Goal: Navigation & Orientation: Find specific page/section

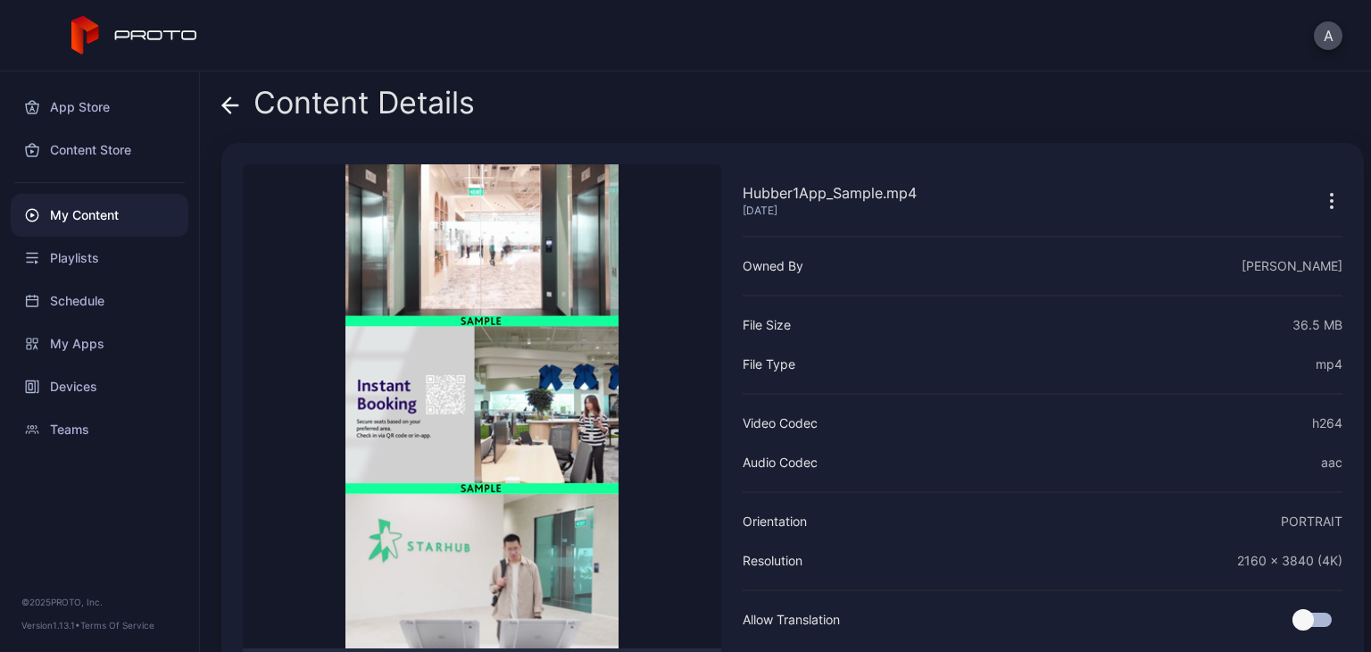
click at [80, 221] on div "My Content" at bounding box center [100, 215] width 178 height 43
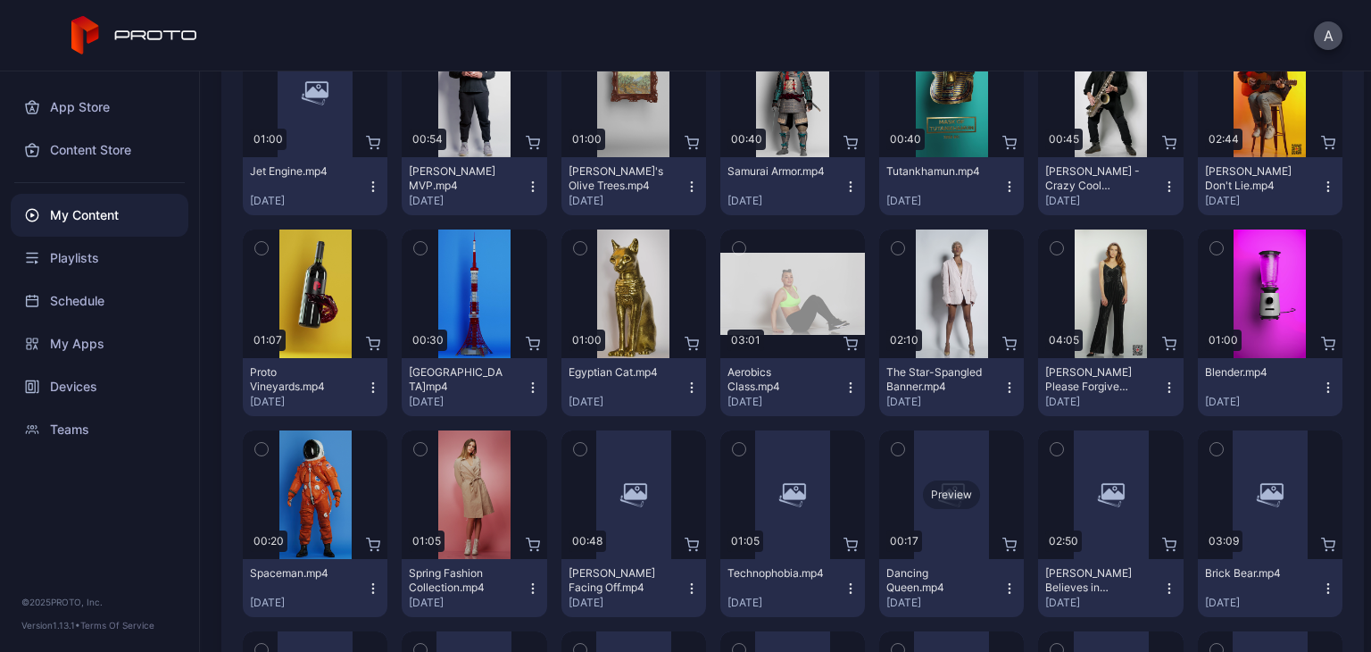
scroll to position [2232, 0]
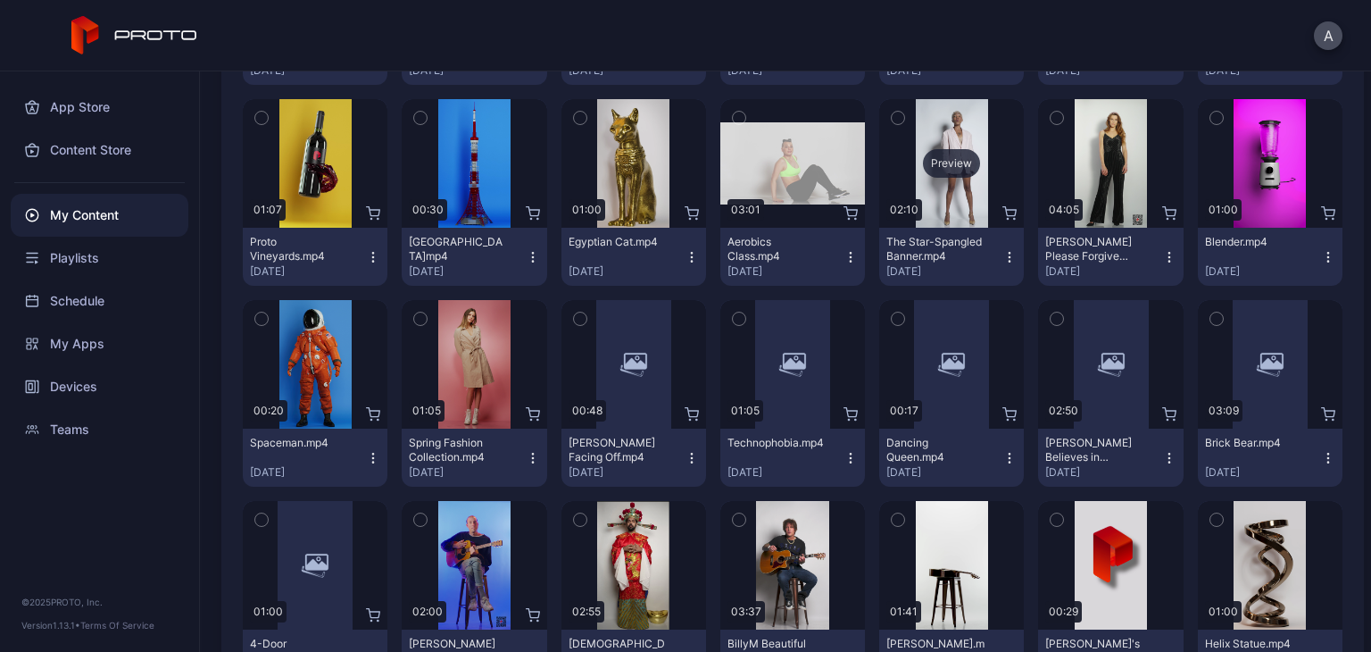
click at [957, 119] on div "Preview" at bounding box center [951, 163] width 145 height 129
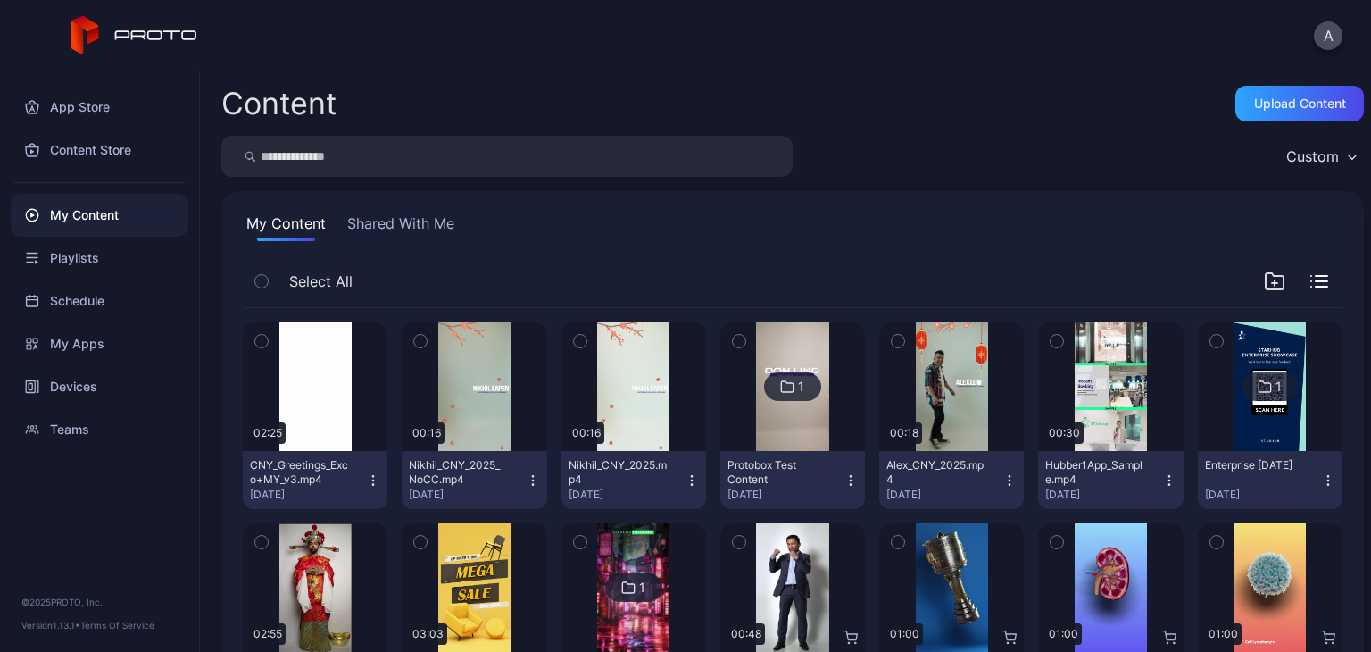
scroll to position [2232, 0]
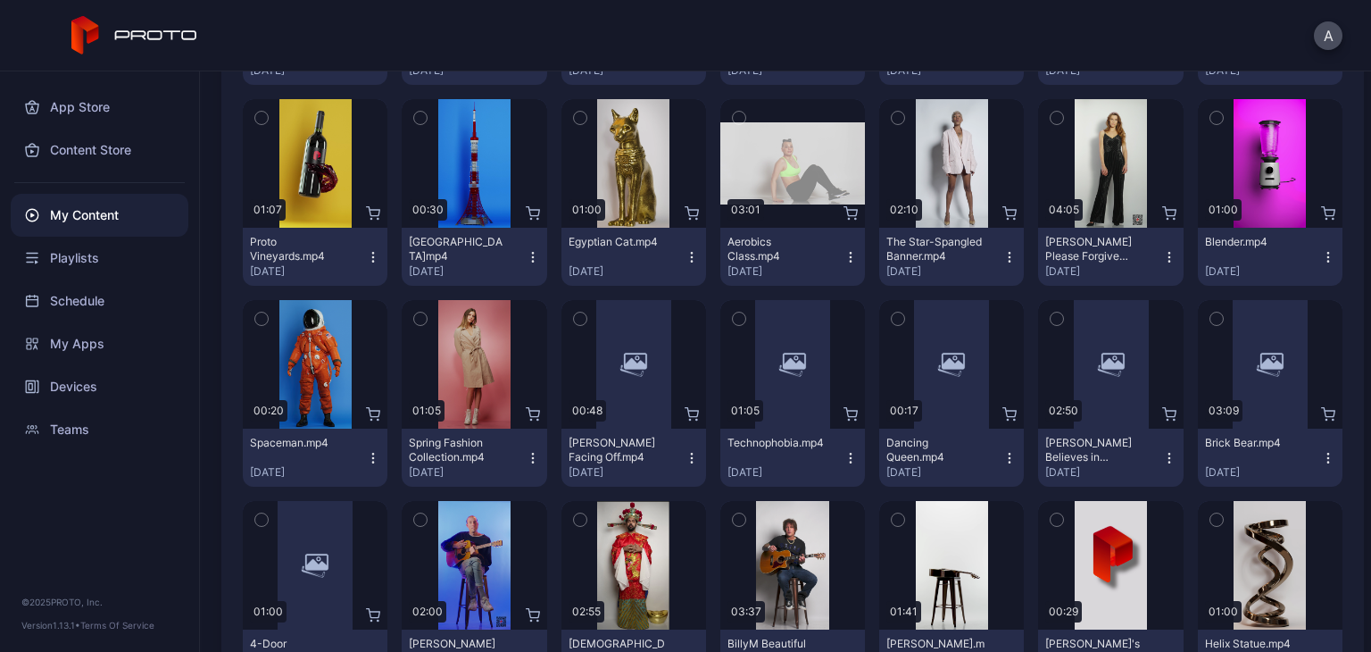
click at [81, 546] on div "App Store Content Store My Content Playlists Schedule My Apps Devices Teams © 2…" at bounding box center [100, 361] width 200 height 580
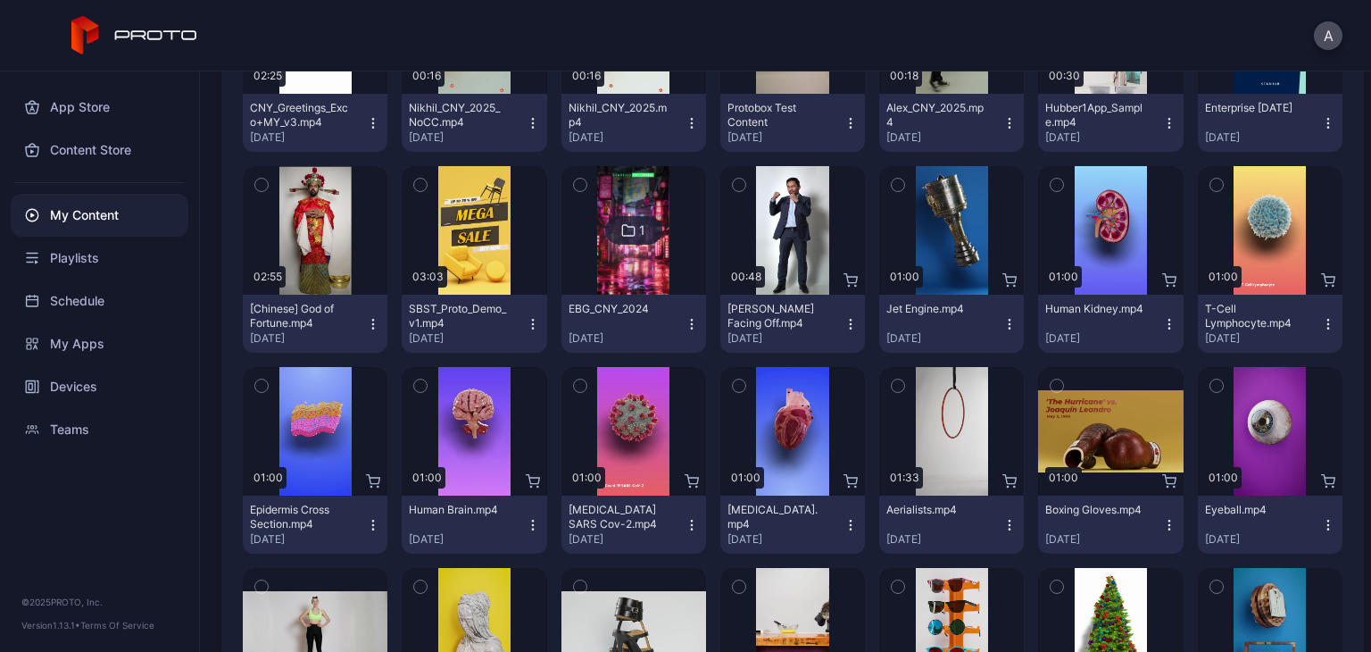
scroll to position [0, 0]
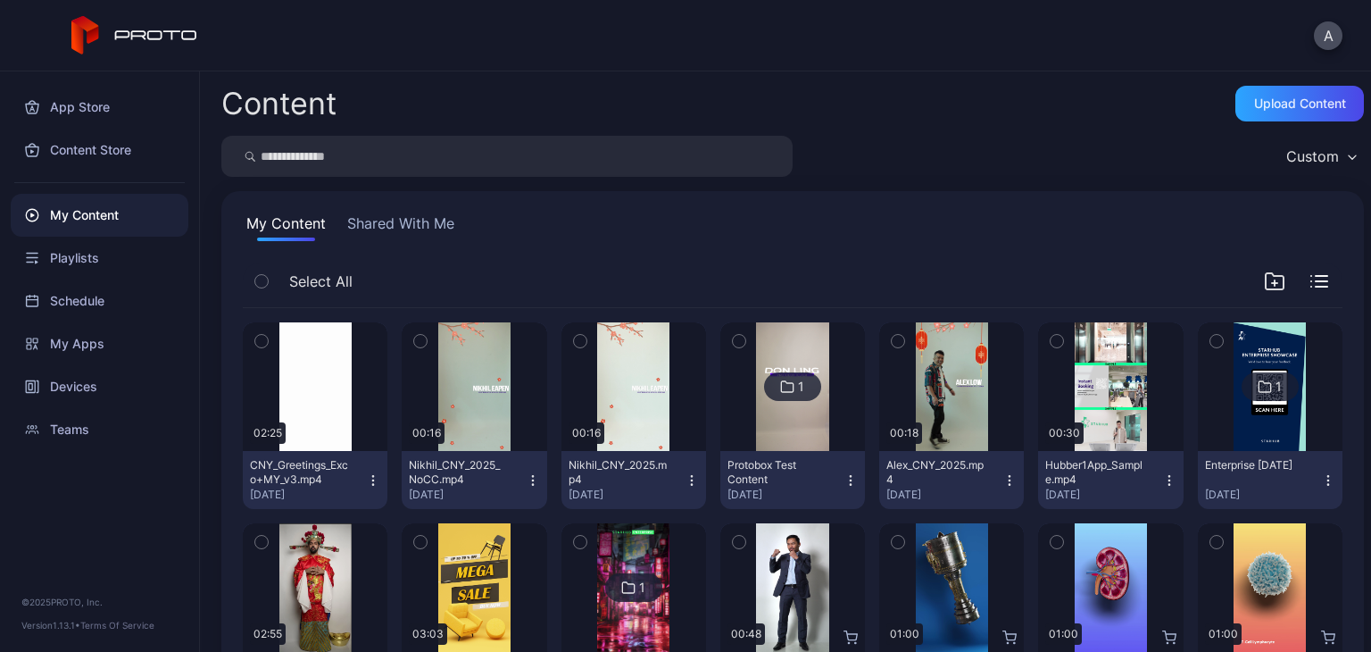
click at [989, 90] on div "Content Upload Content" at bounding box center [792, 104] width 1143 height 36
